Goal: Check status: Check status

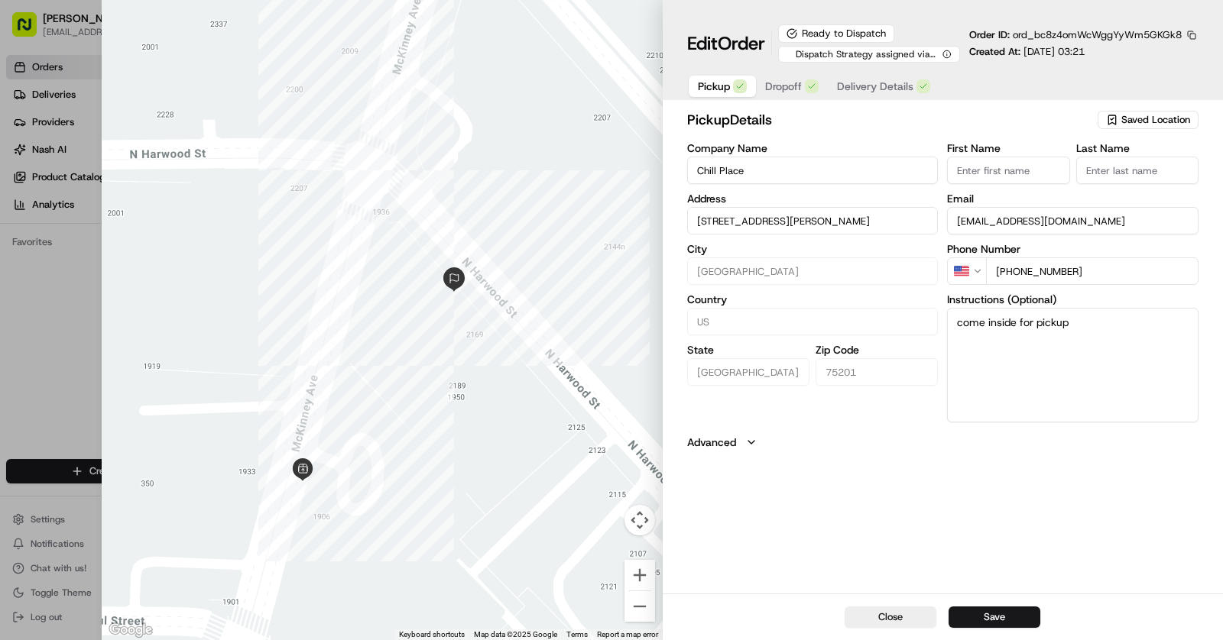
click at [1193, 34] on button "button" at bounding box center [1191, 35] width 14 height 14
click at [1164, 48] on button "Copy ID" at bounding box center [1149, 57] width 139 height 18
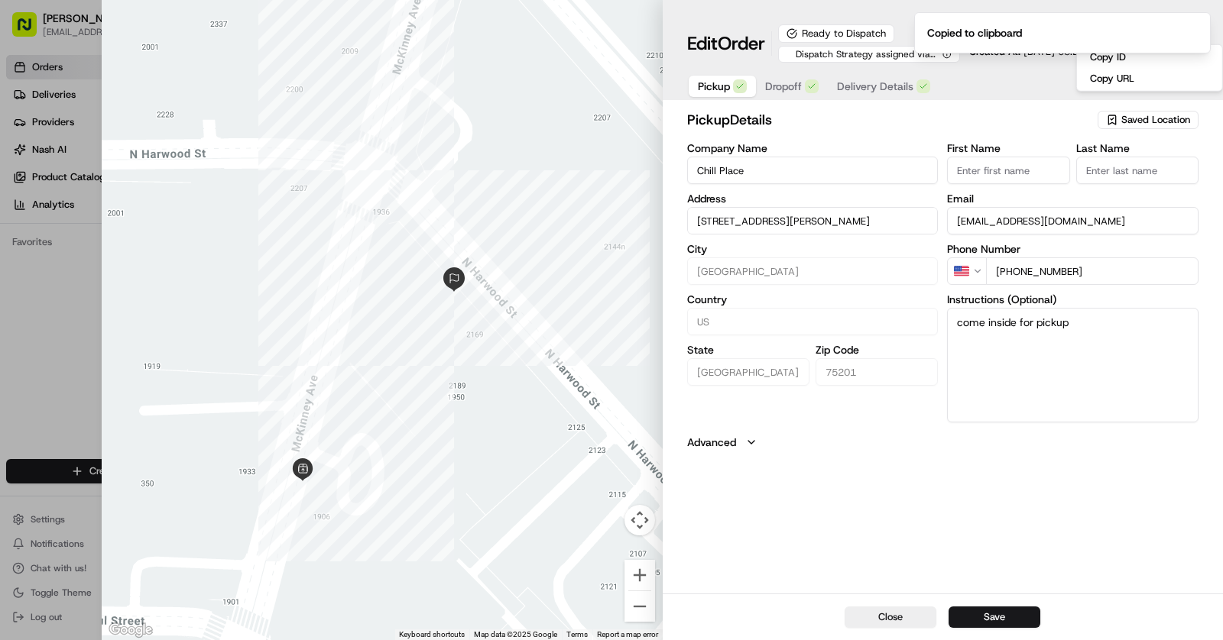
type input "+1"
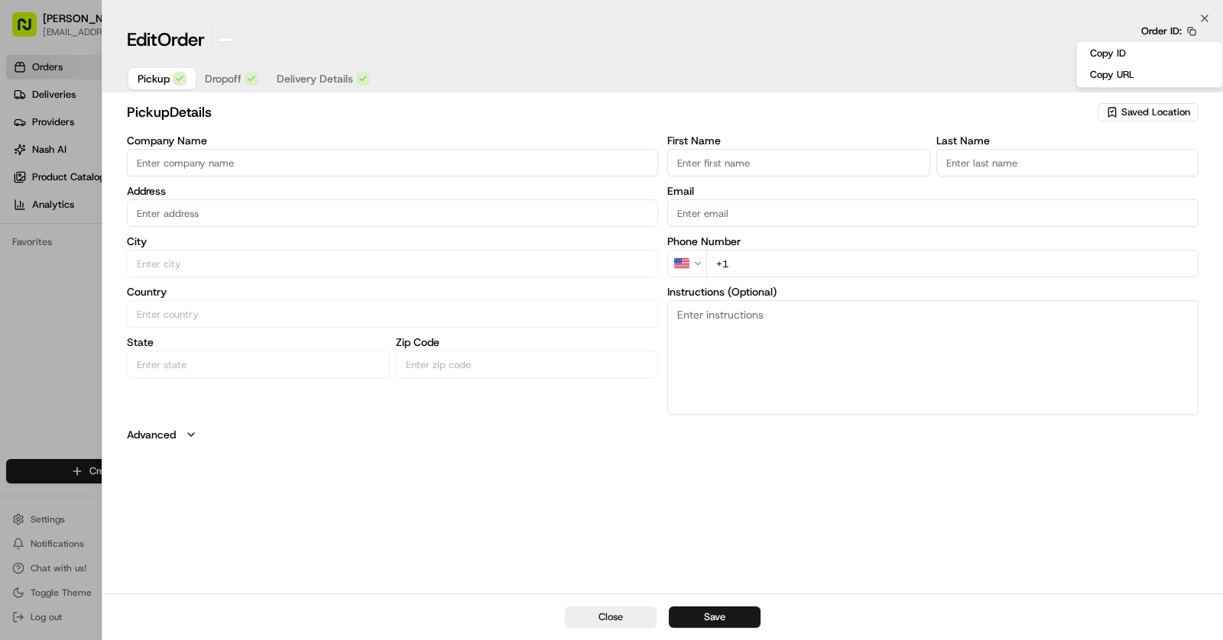
click at [45, 69] on div at bounding box center [611, 320] width 1223 height 640
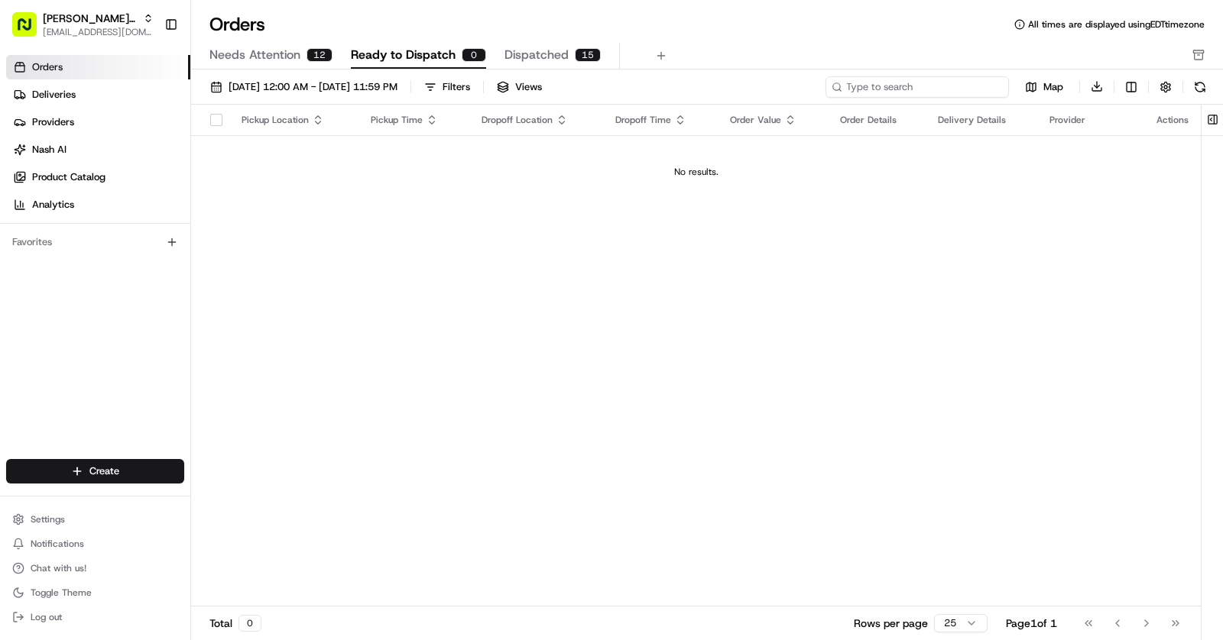
click at [909, 92] on input at bounding box center [916, 86] width 183 height 21
paste input "ord_bc8z4omWcWggYyWm5GKGk8"
type input "ord_bc8z4omWcWggYyWm5GKGk8"
click at [274, 84] on span "[DATE] 12:00 AM - [DATE] 11:59 PM" at bounding box center [312, 87] width 169 height 14
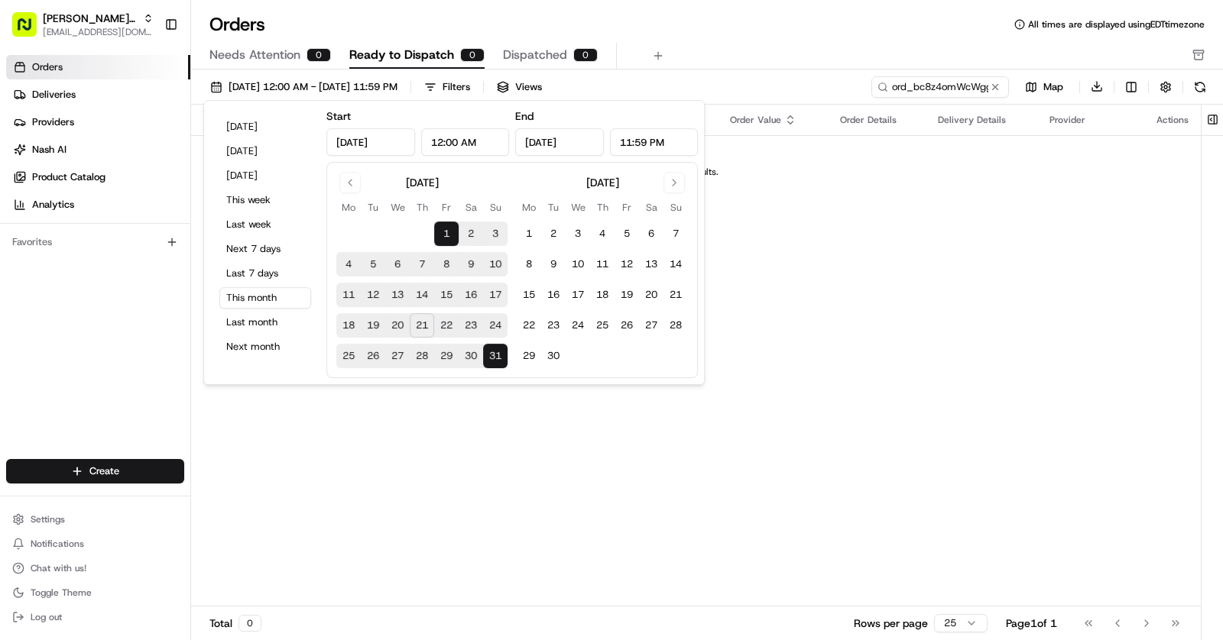
click at [419, 333] on button "21" at bounding box center [422, 325] width 24 height 24
type input "[DATE]"
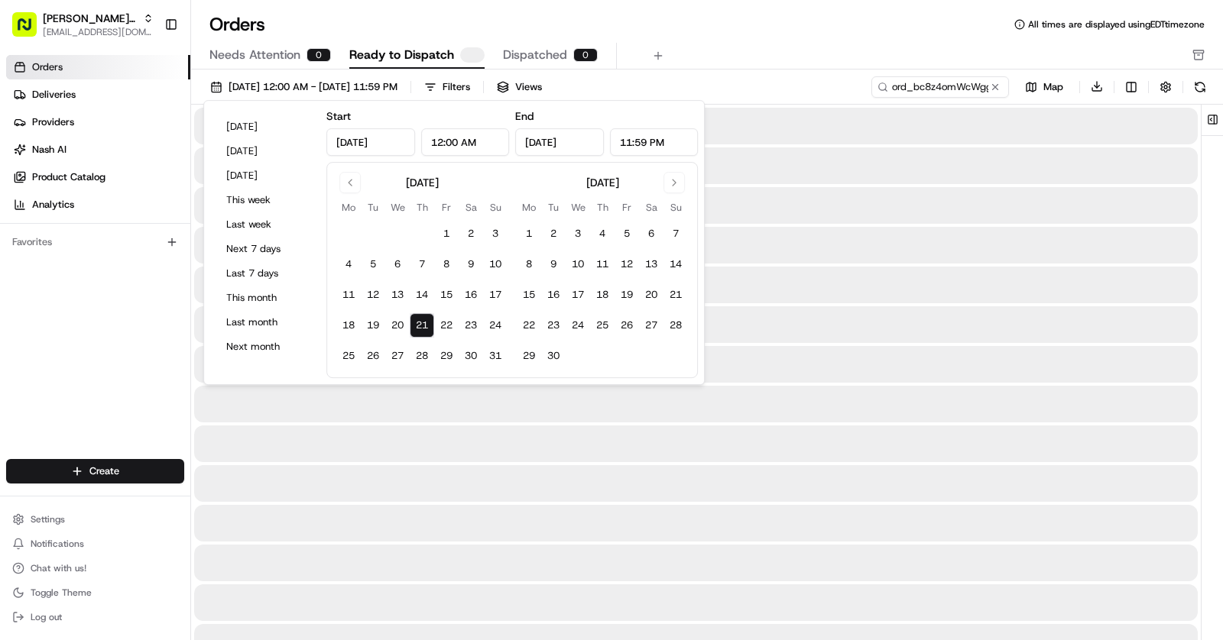
click at [419, 333] on button "21" at bounding box center [422, 325] width 24 height 24
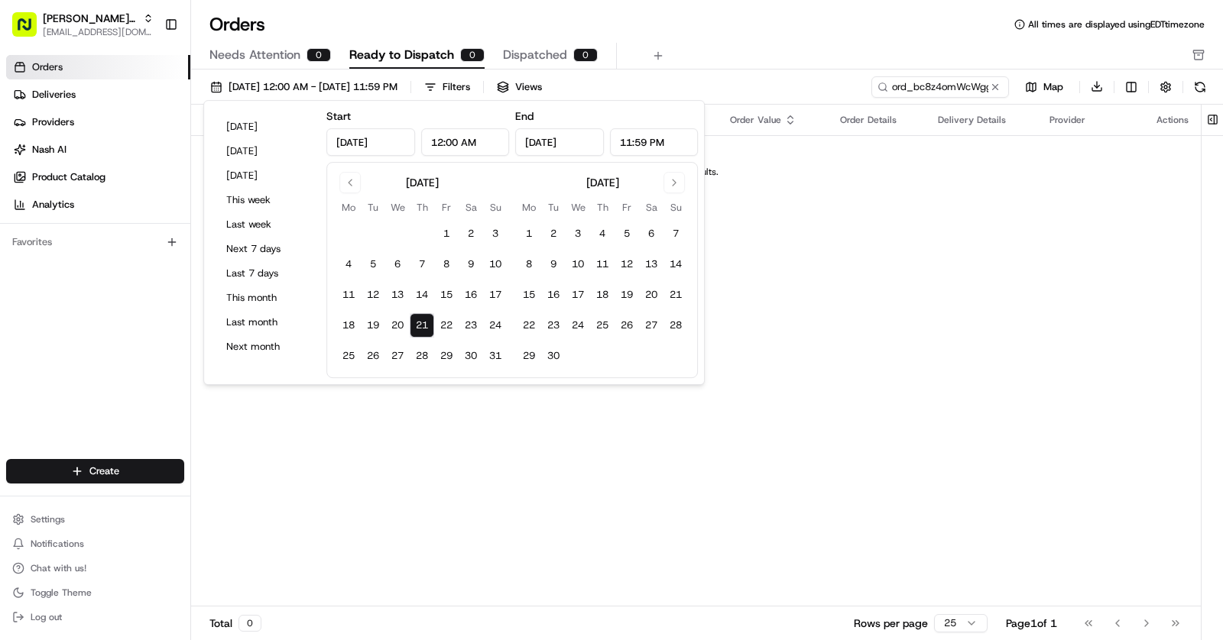
click at [724, 48] on div "Needs Attention 0 Ready to Dispatch 0 Dispatched 0" at bounding box center [695, 56] width 973 height 26
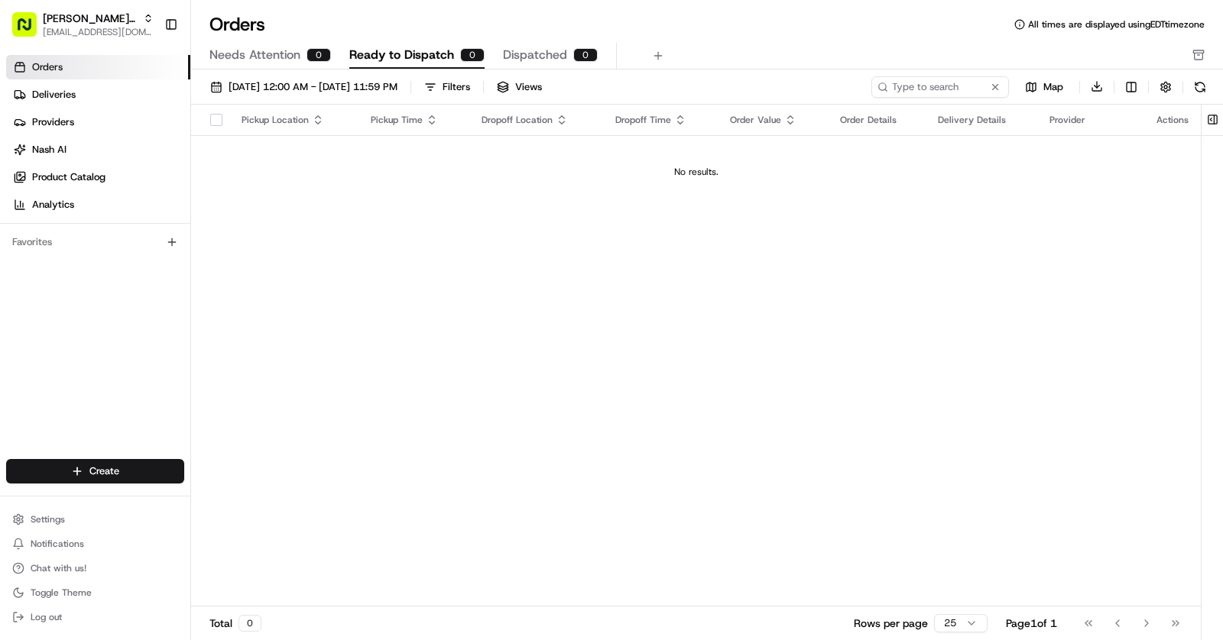
click at [281, 64] on button "Needs Attention 0" at bounding box center [269, 56] width 121 height 26
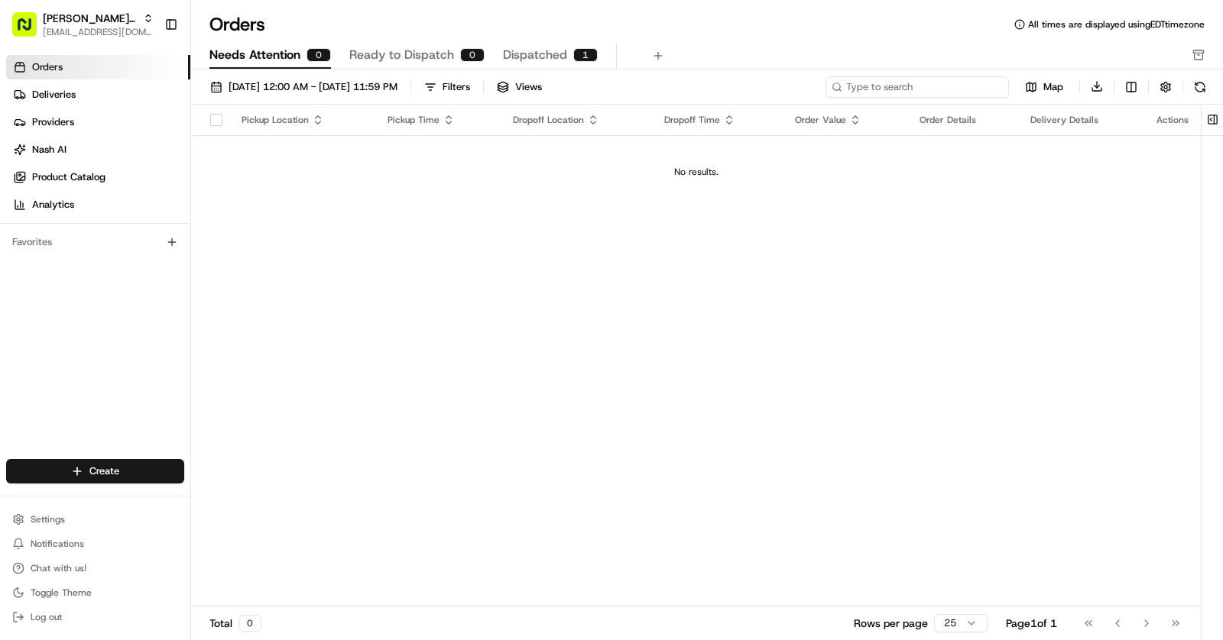
click at [946, 86] on input at bounding box center [916, 86] width 183 height 21
paste input "ord_bc8z4omWcWggYyWm5GKGk8"
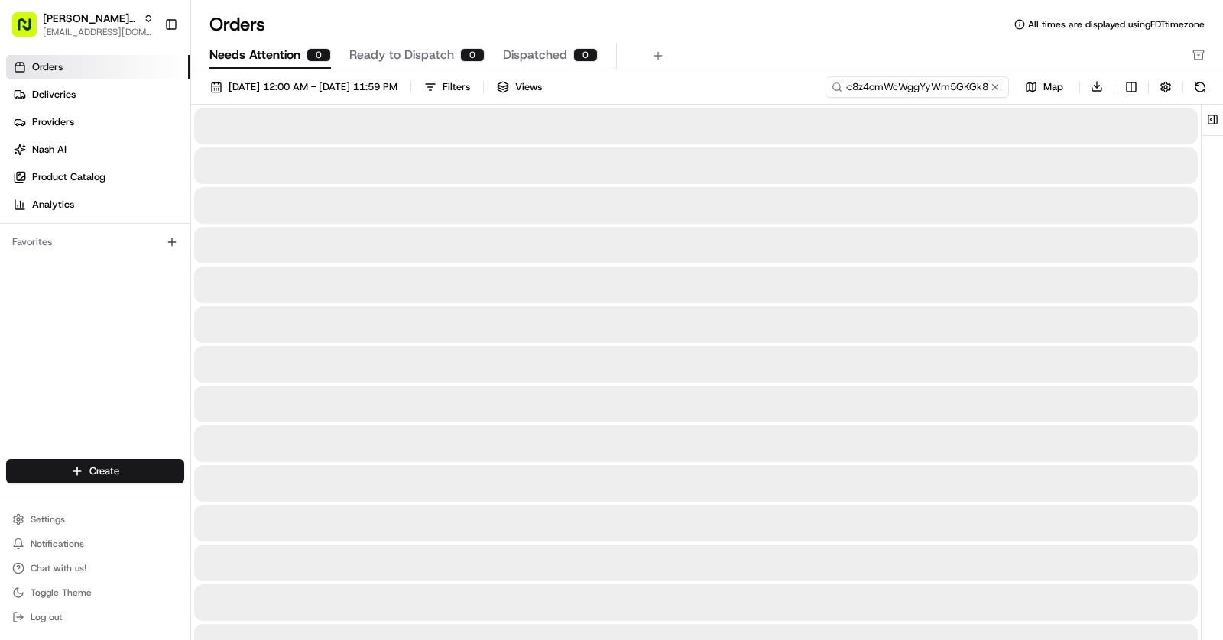
type input "ord_bc8z4omWcWggYyWm5GKGk8"
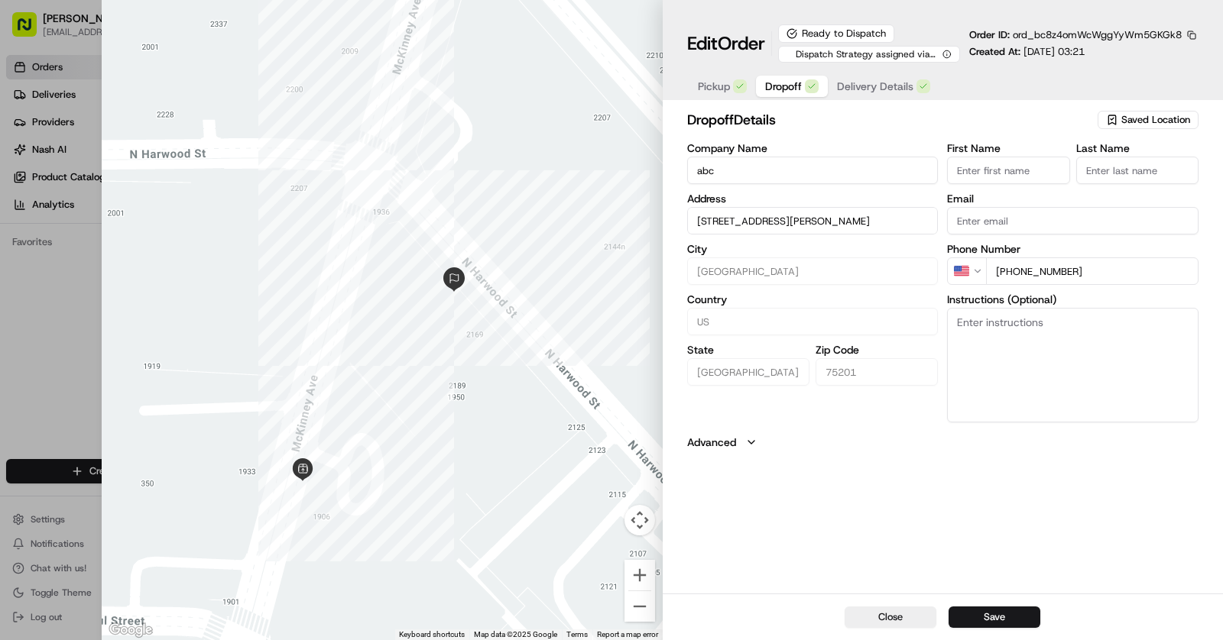
click at [784, 76] on button "Dropoff" at bounding box center [792, 86] width 72 height 21
click at [892, 83] on span "Delivery Details" at bounding box center [875, 86] width 76 height 15
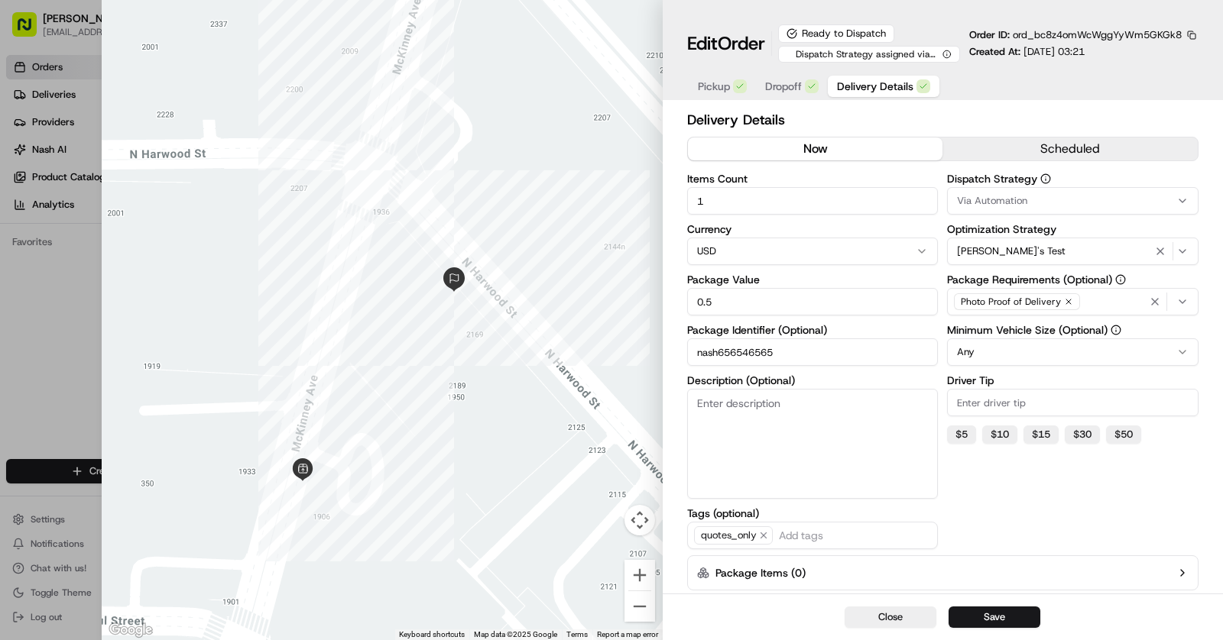
scroll to position [65, 0]
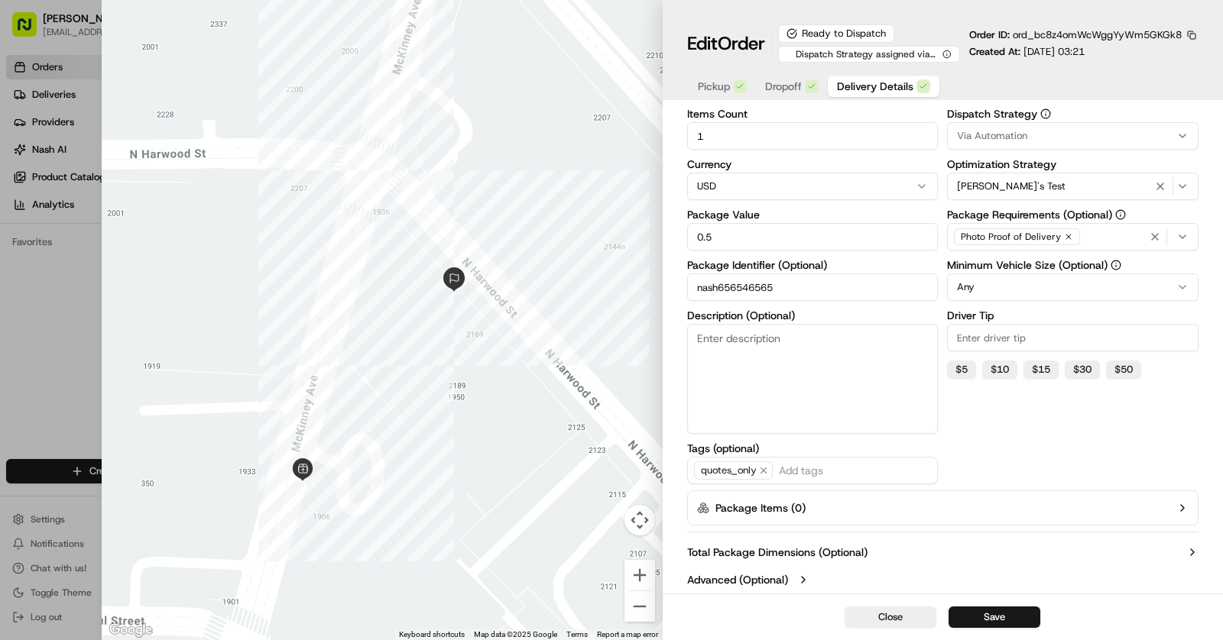
click at [1006, 626] on button "Save" at bounding box center [994, 617] width 92 height 21
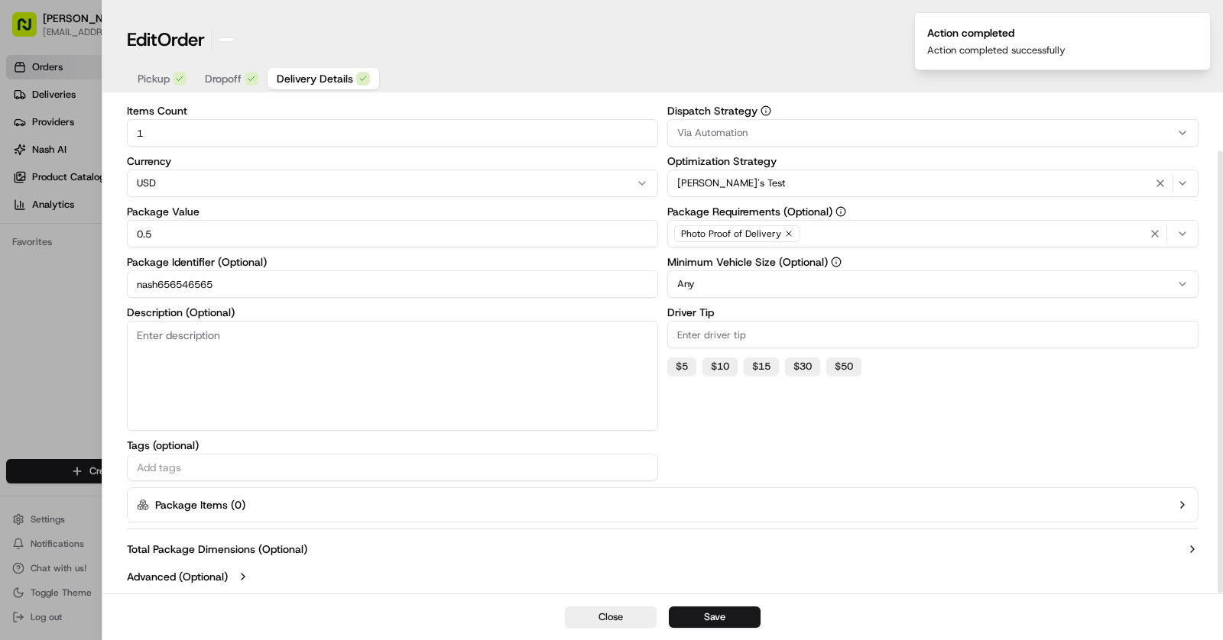
scroll to position [58, 0]
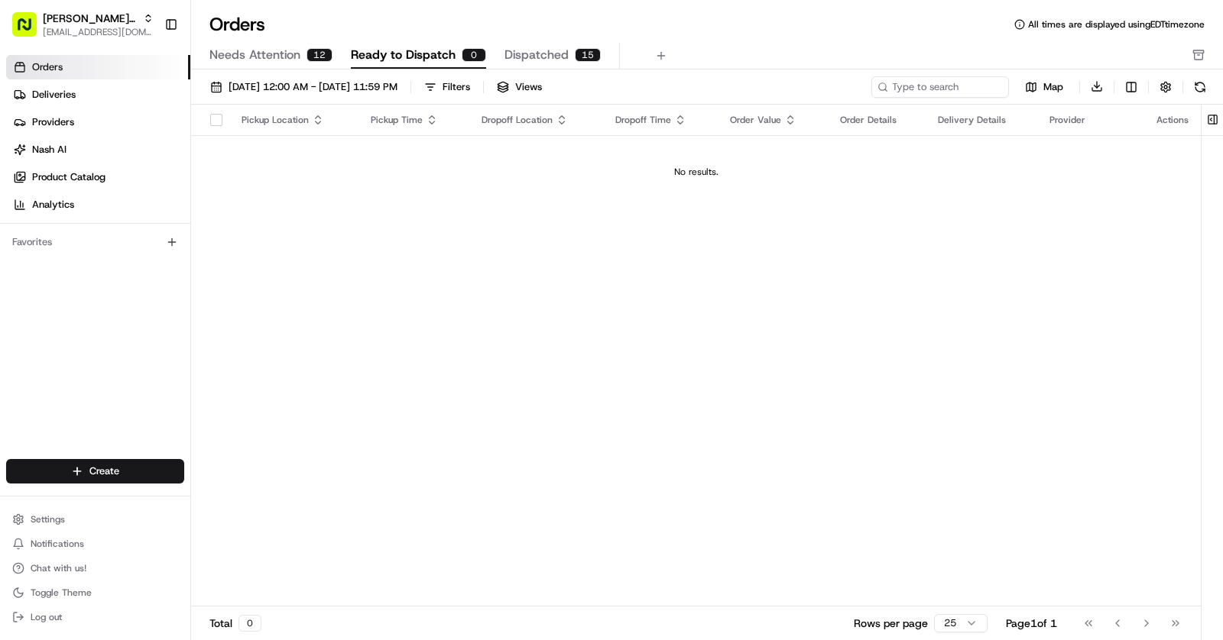
click at [547, 59] on span "Dispatched" at bounding box center [536, 55] width 64 height 18
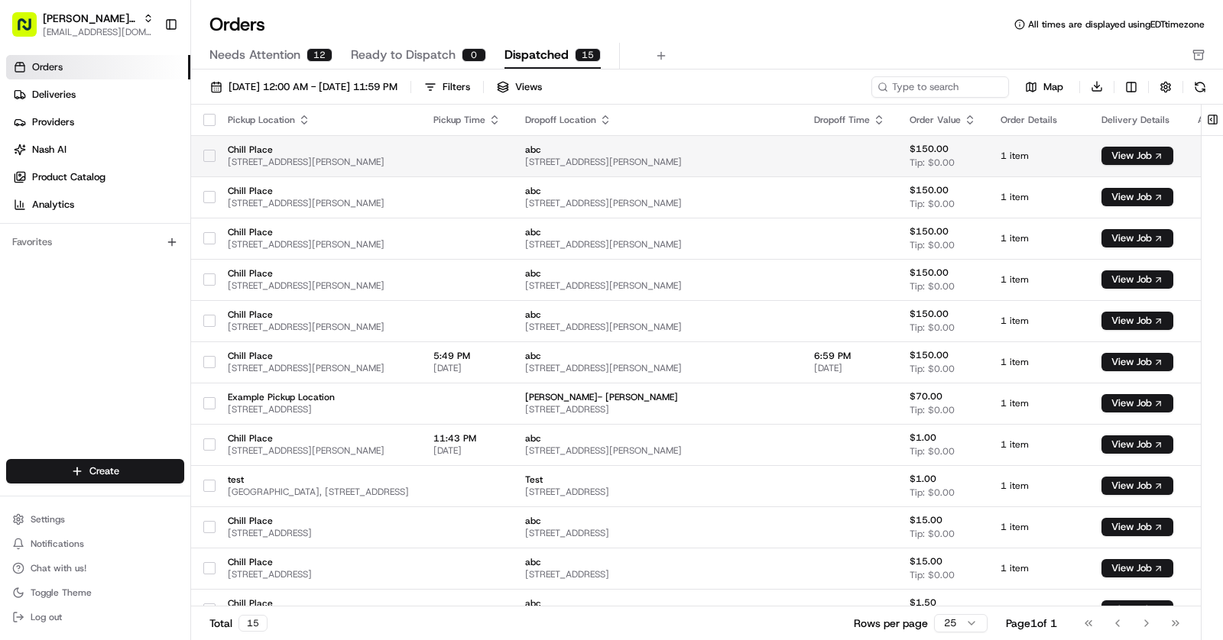
click at [501, 161] on td at bounding box center [467, 155] width 92 height 41
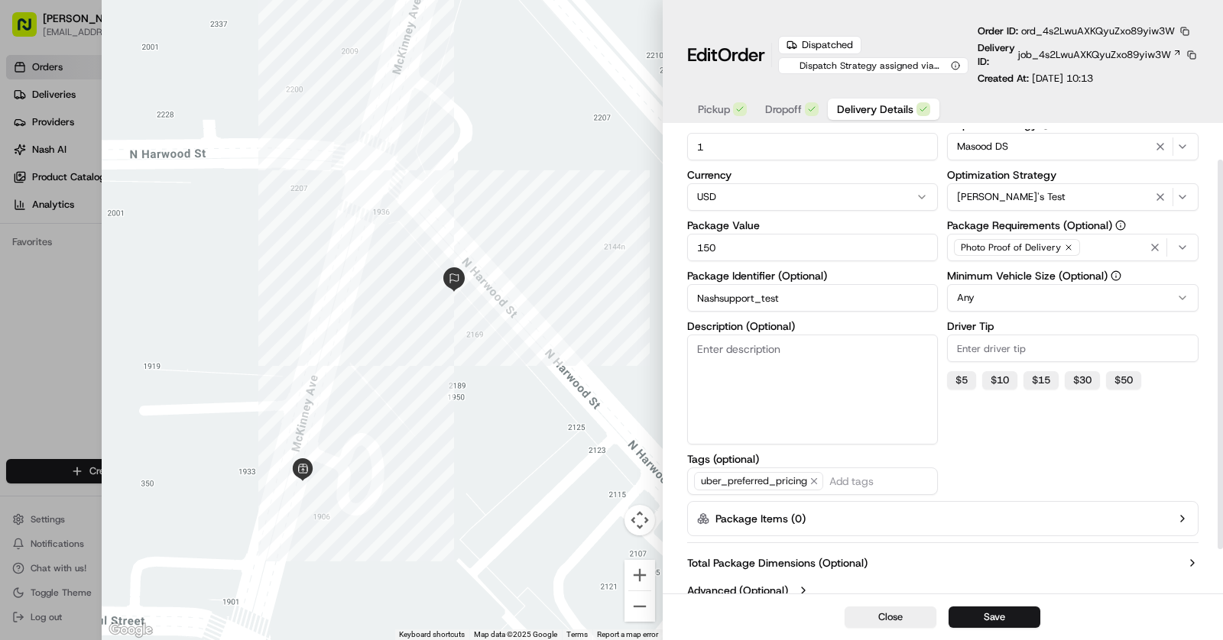
scroll to position [89, 0]
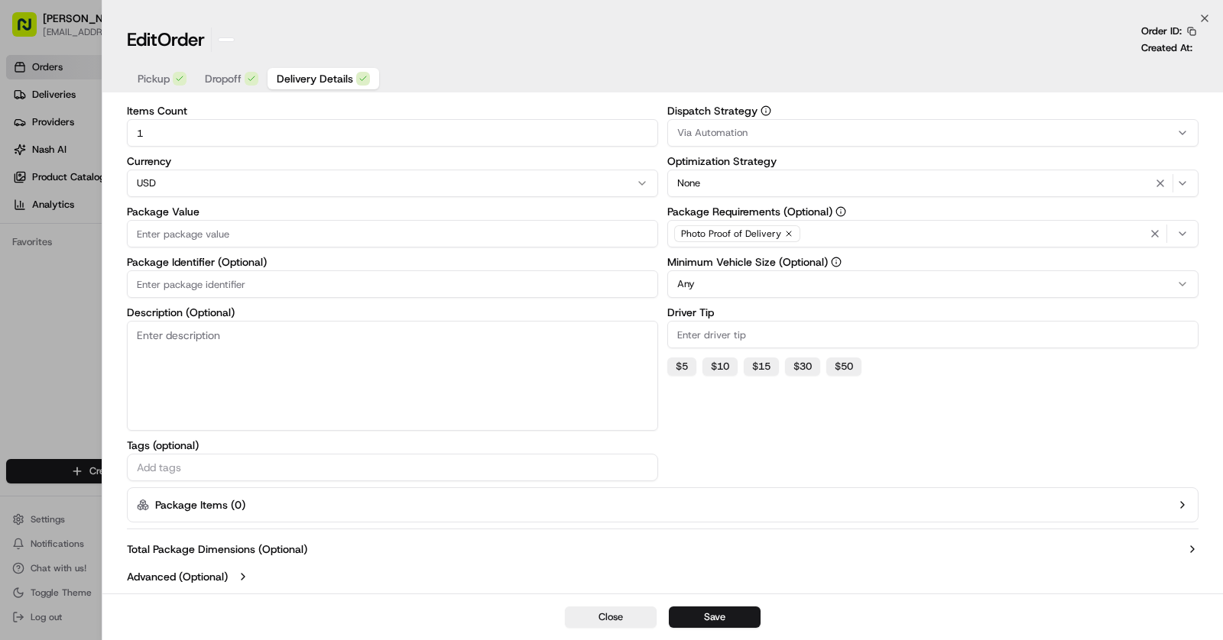
click at [40, 302] on div at bounding box center [611, 320] width 1223 height 640
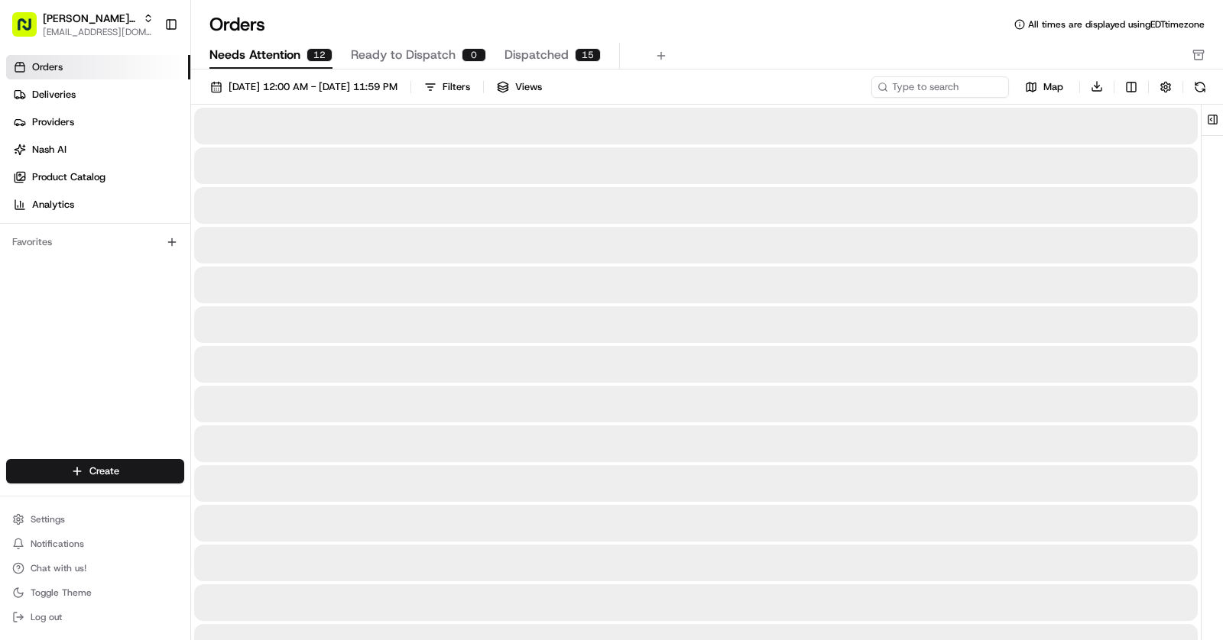
click at [265, 51] on span "Needs Attention" at bounding box center [254, 55] width 91 height 18
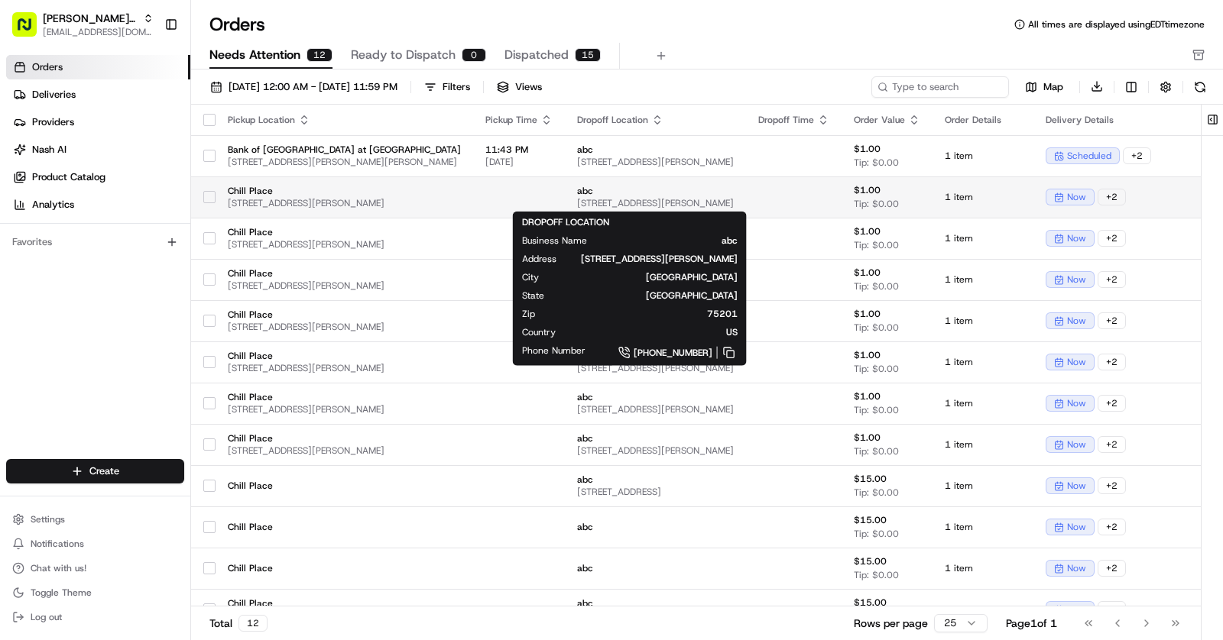
click at [615, 198] on span "1920 McKinney Ave, Dallas, TX 75201, USA" at bounding box center [655, 203] width 157 height 12
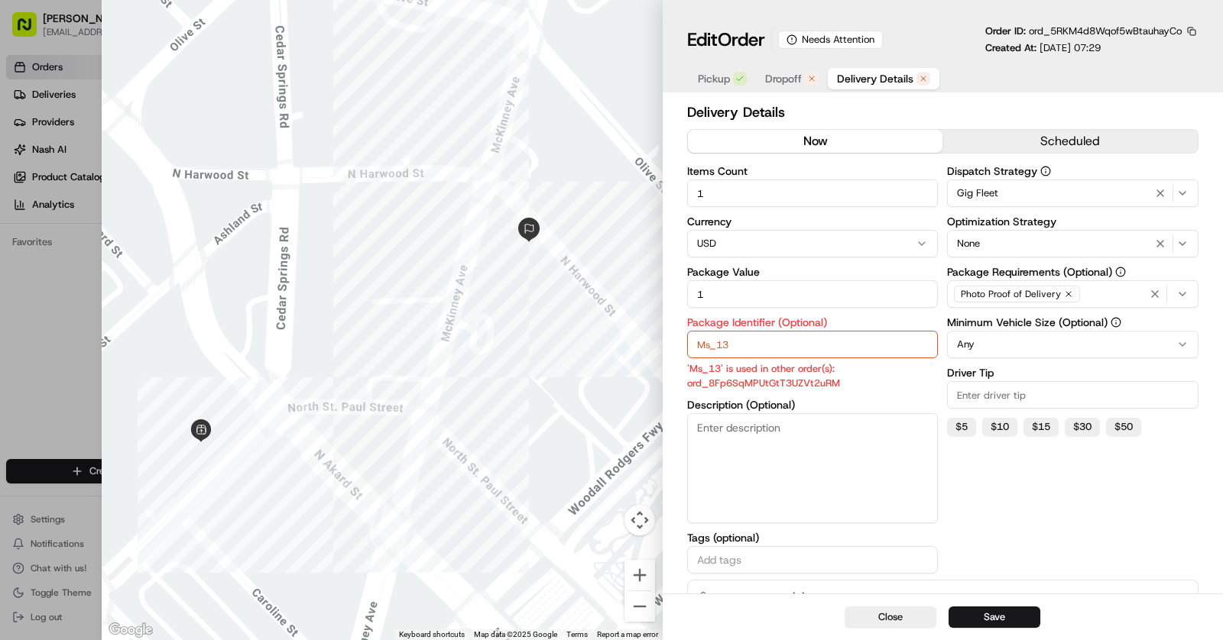
click at [58, 350] on div at bounding box center [611, 320] width 1223 height 640
